Goal: Go to known website: Access a specific website the user already knows

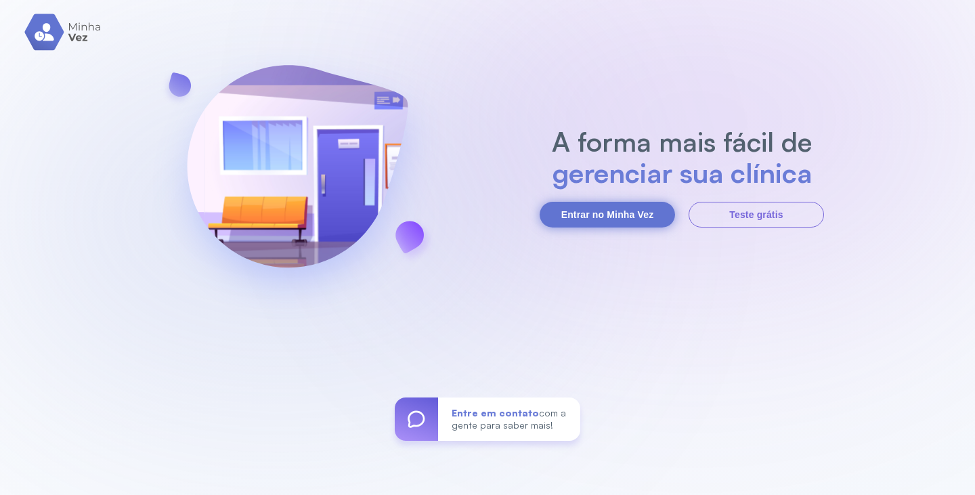
click at [584, 220] on button "Entrar no Minha Vez" at bounding box center [607, 215] width 135 height 26
